Goal: Information Seeking & Learning: Learn about a topic

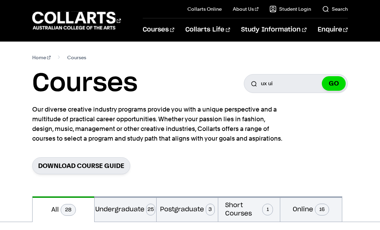
type input "ux ui"
click at [322, 76] on button "GO" at bounding box center [334, 83] width 24 height 15
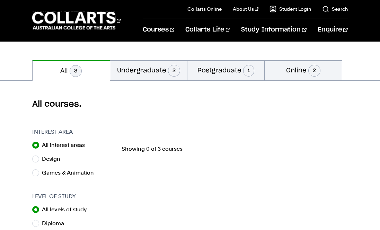
scroll to position [137, 0]
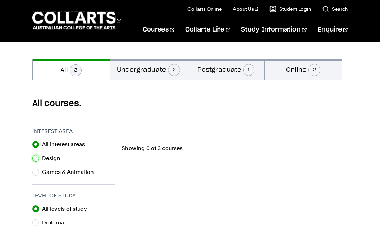
click at [38, 160] on input "Design" at bounding box center [35, 158] width 7 height 7
radio input "true"
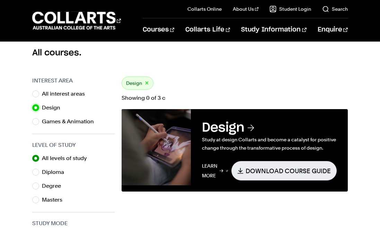
scroll to position [189, 0]
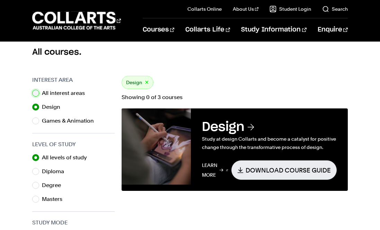
click at [36, 92] on input "All interest areas" at bounding box center [35, 93] width 7 height 7
radio input "true"
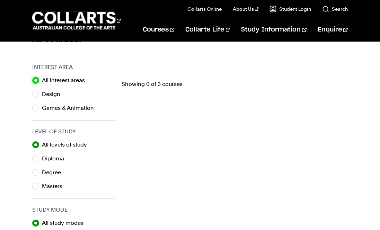
scroll to position [200, 0]
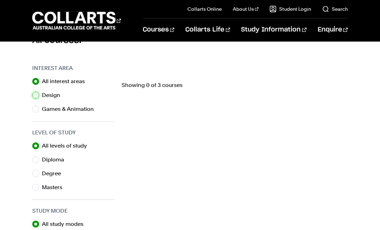
click at [36, 96] on input "Design" at bounding box center [35, 95] width 7 height 7
radio input "true"
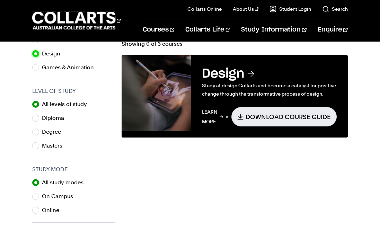
scroll to position [239, 0]
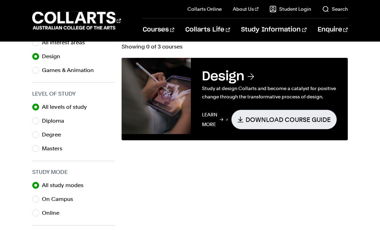
click at [229, 80] on h3 "Design" at bounding box center [269, 76] width 134 height 15
click at [243, 77] on h3 "Design" at bounding box center [269, 76] width 134 height 15
click at [245, 77] on h3 "Design" at bounding box center [269, 76] width 134 height 15
click at [229, 77] on h3 "Design" at bounding box center [269, 76] width 134 height 15
click at [208, 77] on h3 "Design" at bounding box center [269, 76] width 134 height 15
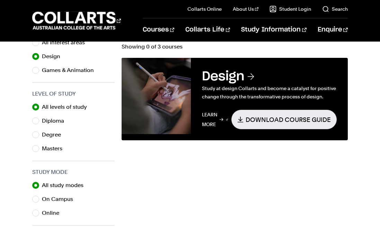
click at [208, 77] on h3 "Design" at bounding box center [269, 76] width 134 height 15
click at [254, 124] on link "Download Course Guide" at bounding box center [284, 119] width 105 height 19
click at [252, 80] on h3 "Design" at bounding box center [269, 76] width 134 height 15
click at [185, 99] on img at bounding box center [156, 96] width 69 height 76
click at [204, 117] on link "Learn More" at bounding box center [215, 119] width 26 height 19
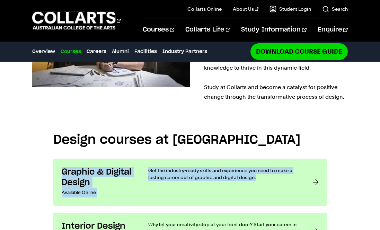
scroll to position [411, 0]
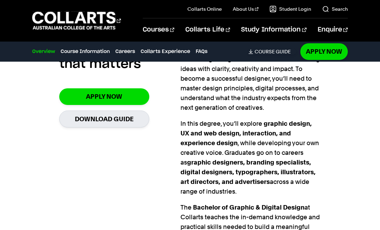
scroll to position [482, 0]
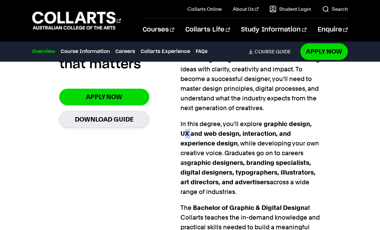
drag, startPoint x: 183, startPoint y: 124, endPoint x: 191, endPoint y: 125, distance: 8.7
click at [191, 125] on strong "graphic design, UX and web design, interaction, and experience design" at bounding box center [246, 133] width 131 height 27
drag, startPoint x: 181, startPoint y: 124, endPoint x: 196, endPoint y: 124, distance: 15.6
click at [196, 124] on strong "graphic design, UX and web design, interaction, and experience design" at bounding box center [246, 133] width 131 height 27
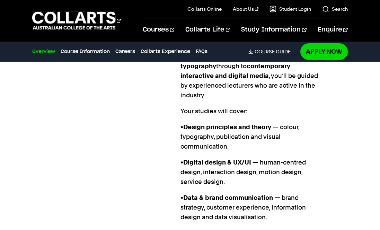
scroll to position [656, 0]
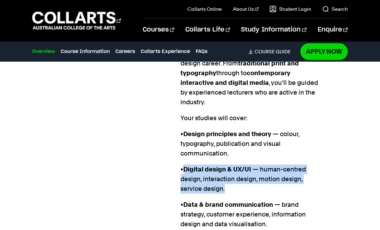
drag, startPoint x: 184, startPoint y: 160, endPoint x: 230, endPoint y: 182, distance: 51.3
click at [231, 182] on p "• Digital design & UX/UI — human-centred design, interaction design, motion des…" at bounding box center [251, 179] width 141 height 29
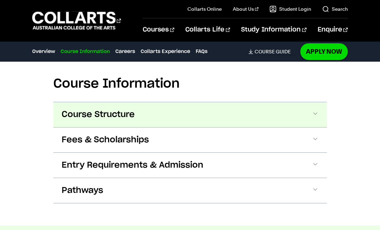
scroll to position [957, 0]
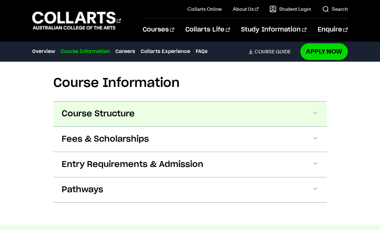
click at [130, 111] on button "Course Structure" at bounding box center [190, 114] width 274 height 25
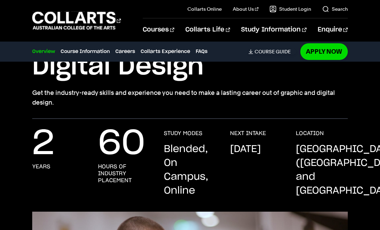
scroll to position [0, 0]
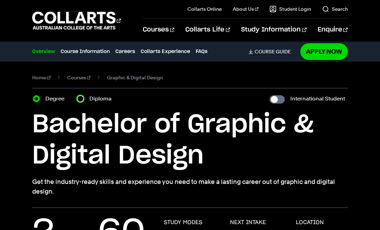
click at [82, 98] on input "Diploma" at bounding box center [80, 98] width 7 height 7
radio input "true"
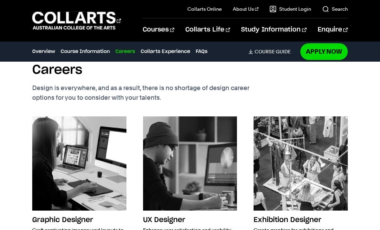
scroll to position [1523, 0]
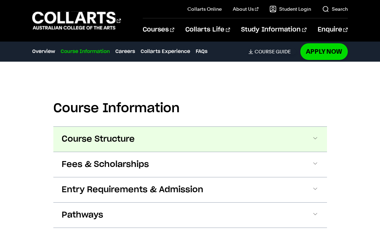
click at [221, 127] on button "Course Structure" at bounding box center [190, 139] width 274 height 25
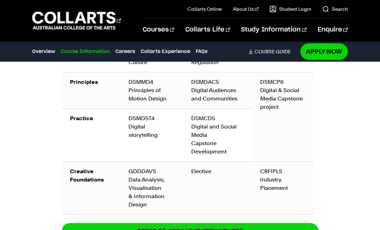
scroll to position [1259, 0]
